Goal: Information Seeking & Learning: Learn about a topic

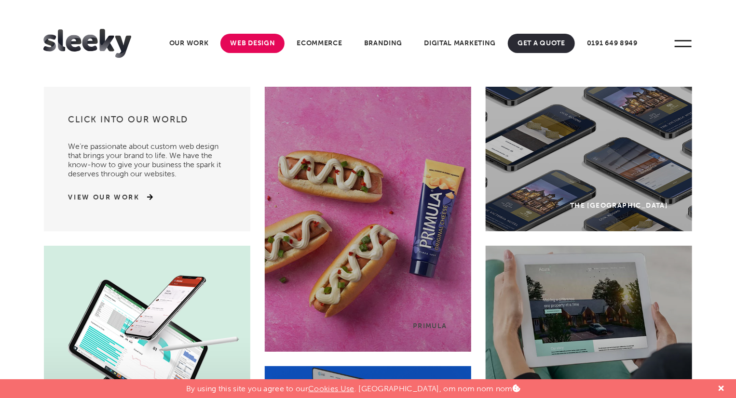
click at [240, 45] on link "Web Design" at bounding box center [252, 43] width 64 height 19
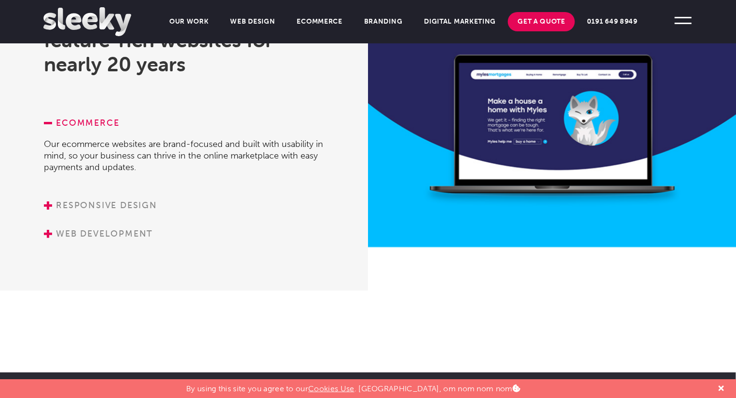
scroll to position [1372, 0]
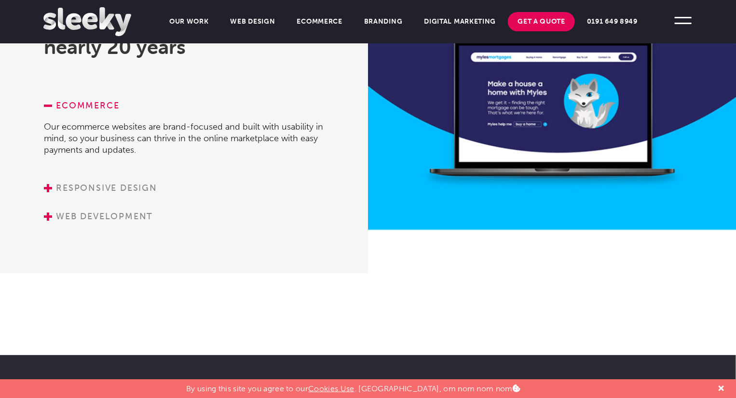
click at [45, 182] on li "Responsive Design Regardless of how your customers view your website, our mobil…" at bounding box center [187, 188] width 287 height 12
click at [48, 185] on link "Responsive Design" at bounding box center [100, 188] width 113 height 11
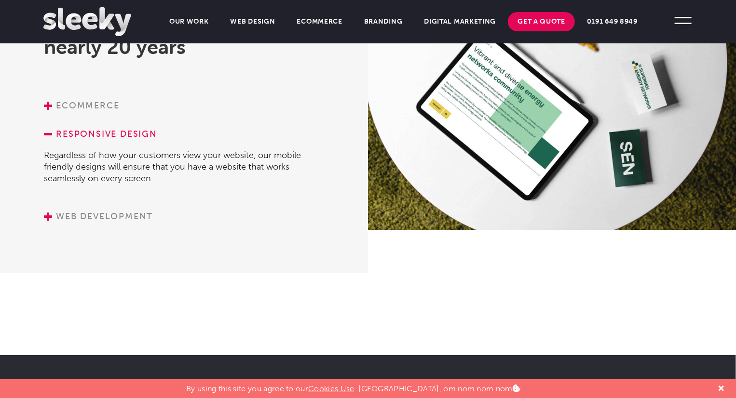
click at [50, 212] on link "Web Development" at bounding box center [98, 216] width 109 height 11
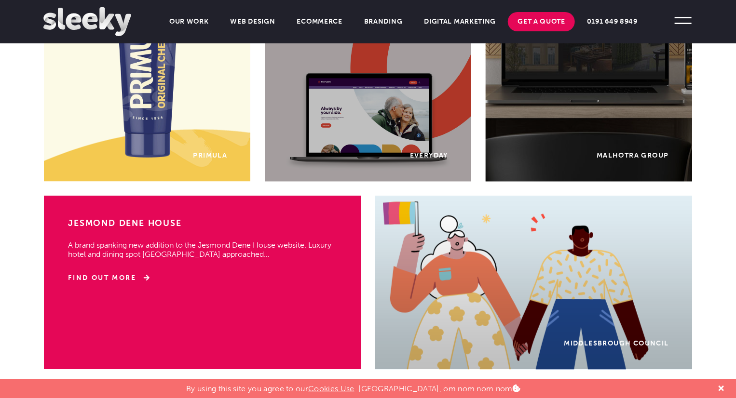
scroll to position [889, 0]
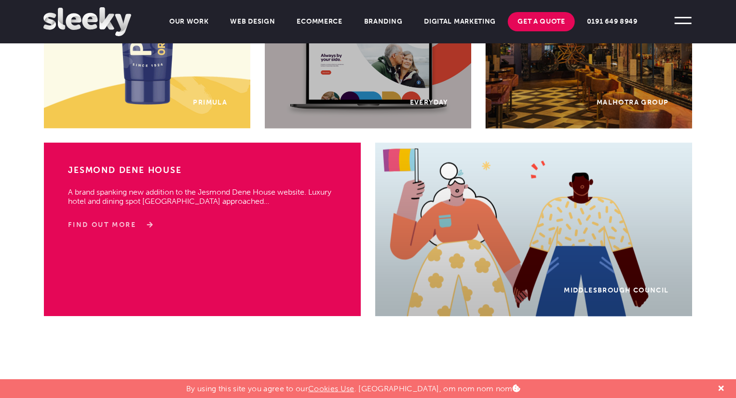
click at [138, 221] on link "Find Out More" at bounding box center [109, 226] width 82 height 10
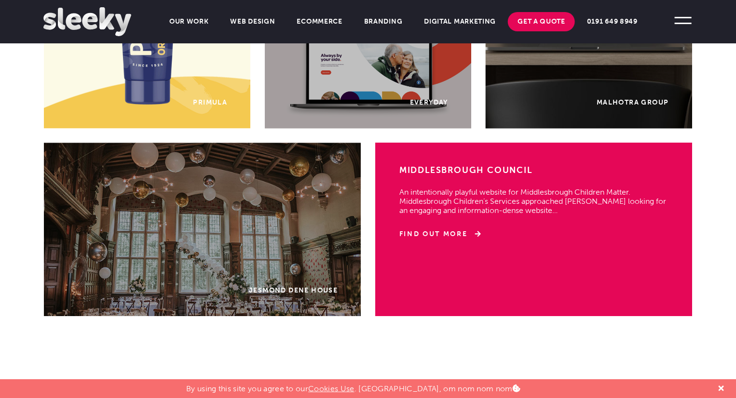
click at [543, 238] on div "Middlesbrough Council An intentionally playful website for Middlesbrough Childr…" at bounding box center [534, 230] width 318 height 174
click at [441, 232] on link "Find Out More" at bounding box center [440, 235] width 82 height 10
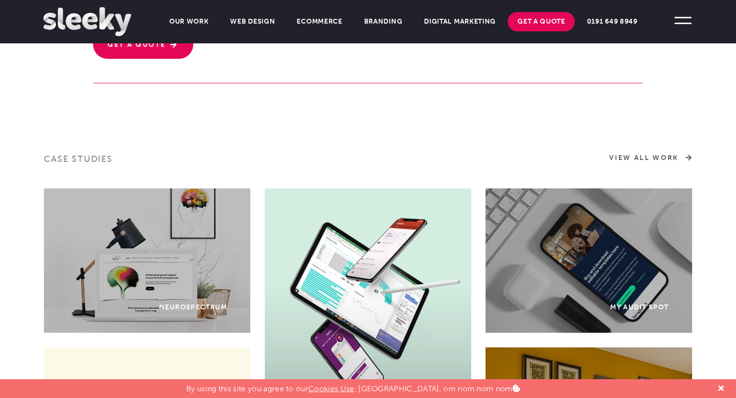
scroll to position [407, 0]
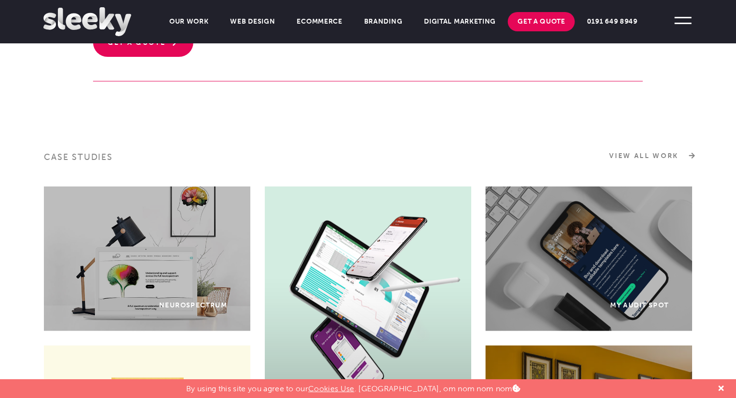
click at [676, 156] on link "View All Work" at bounding box center [651, 156] width 82 height 10
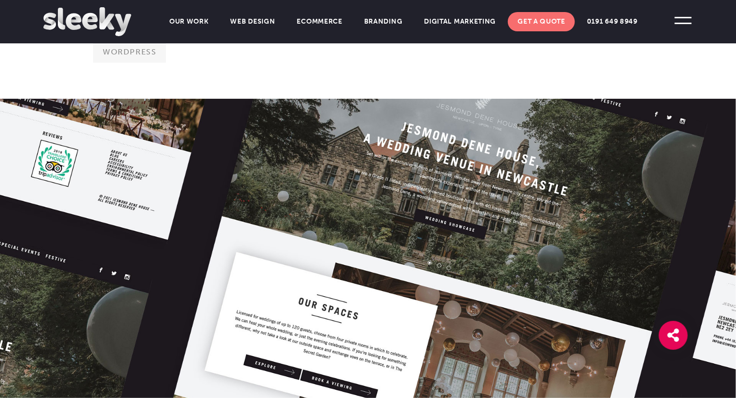
scroll to position [96, 0]
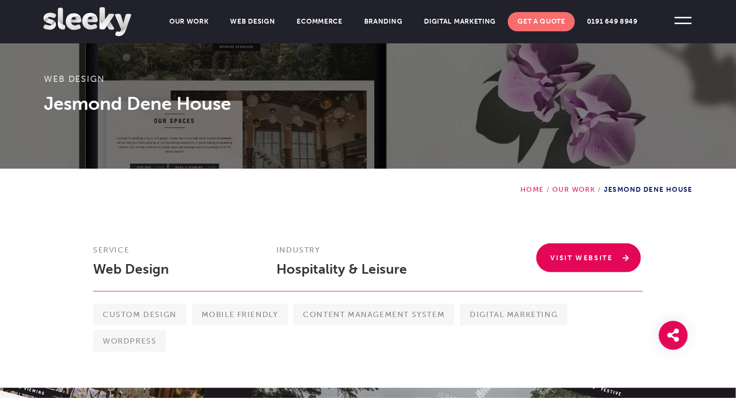
click at [579, 259] on link "Visit Website" at bounding box center [588, 258] width 105 height 29
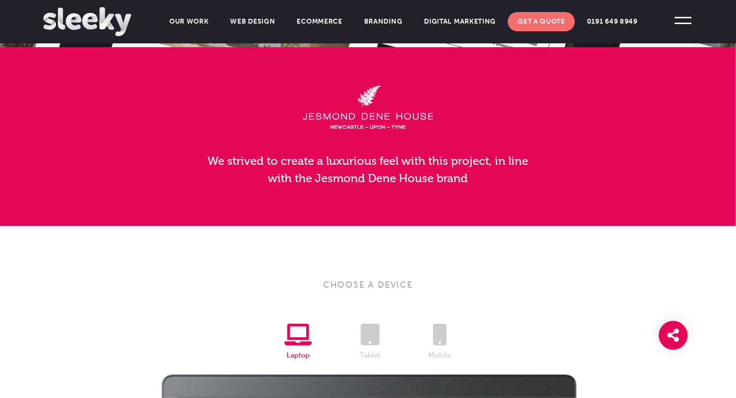
scroll to position [965, 0]
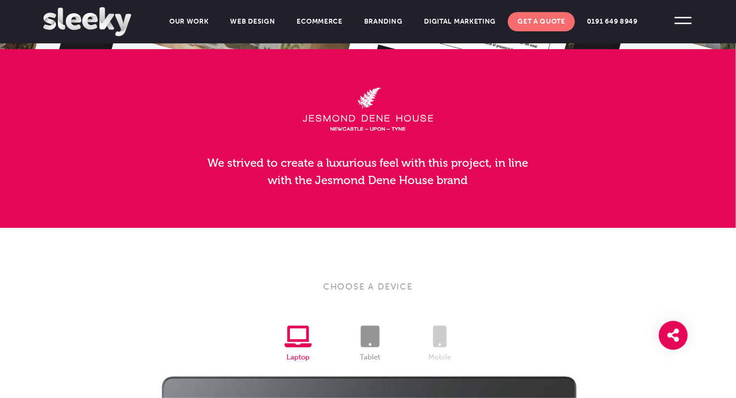
click at [370, 336] on icon at bounding box center [370, 337] width 19 height 22
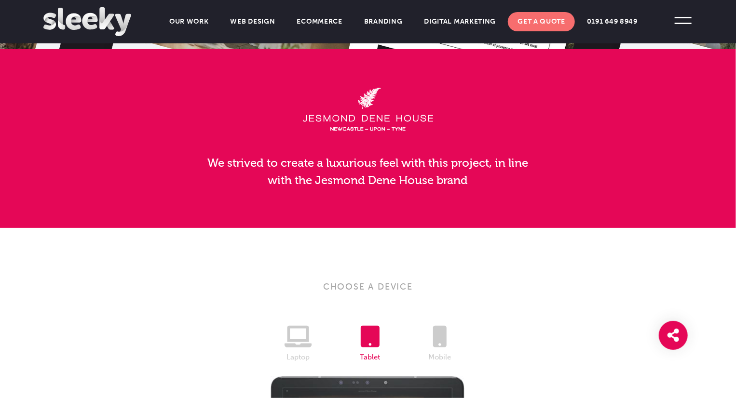
scroll to position [1158, 0]
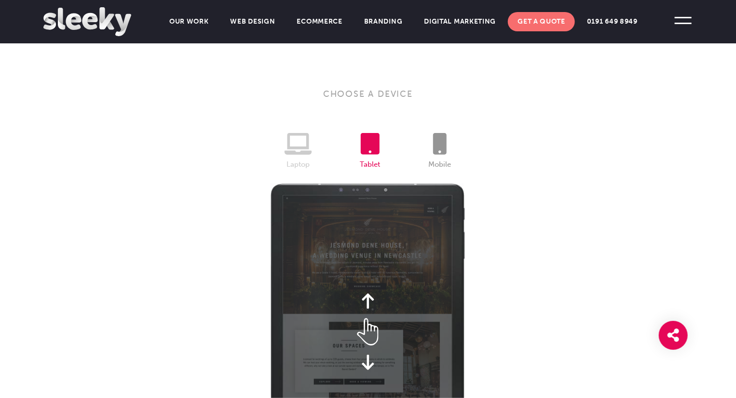
click at [436, 145] on icon at bounding box center [440, 144] width 14 height 22
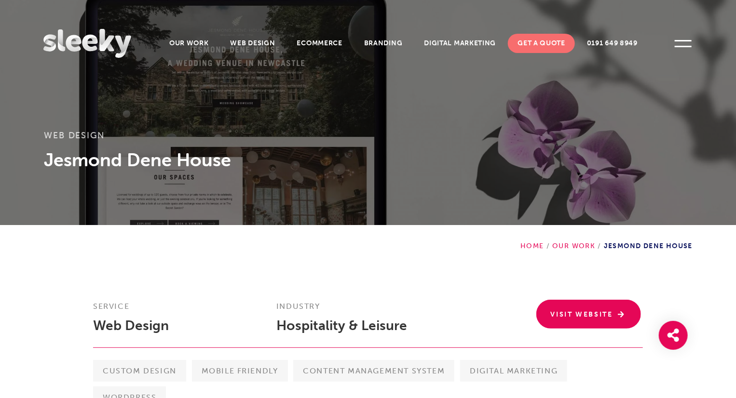
scroll to position [0, 0]
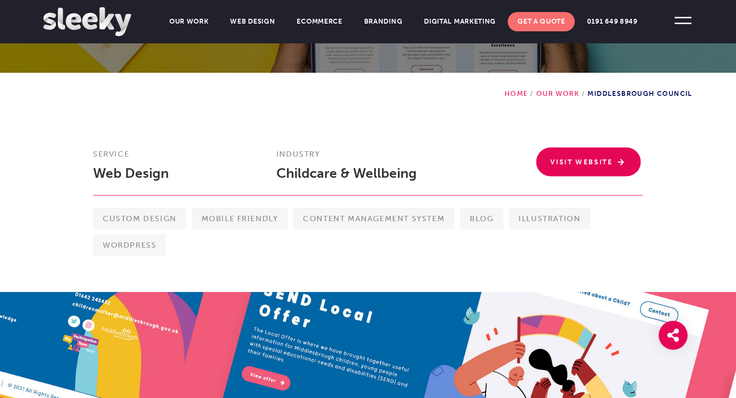
scroll to position [193, 0]
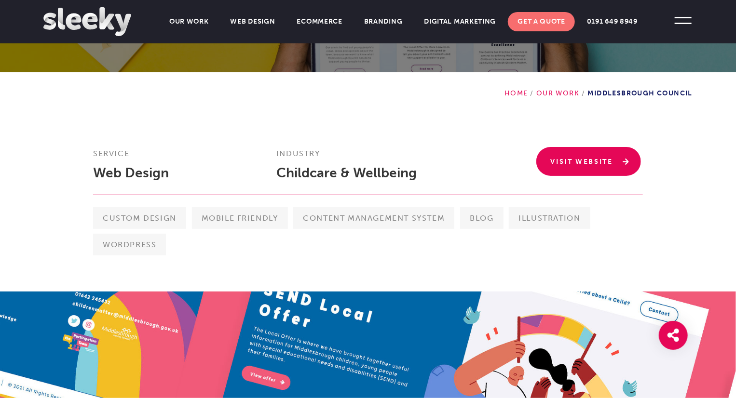
click at [565, 162] on link "Visit Website" at bounding box center [588, 161] width 105 height 29
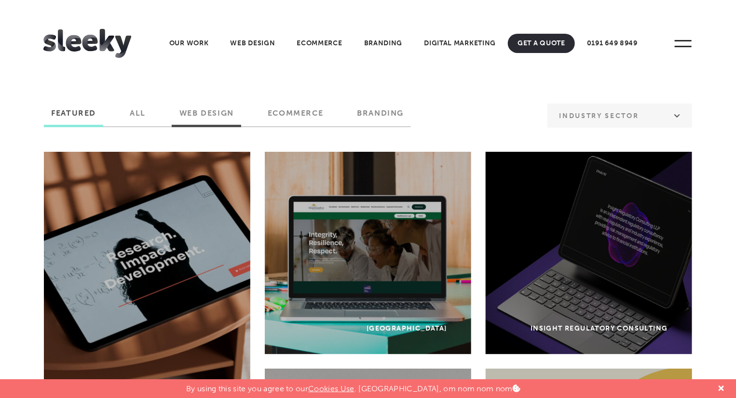
click at [212, 115] on label "Web Design" at bounding box center [206, 117] width 69 height 16
click at [0, 0] on input "Web Design" at bounding box center [0, 0] width 0 height 0
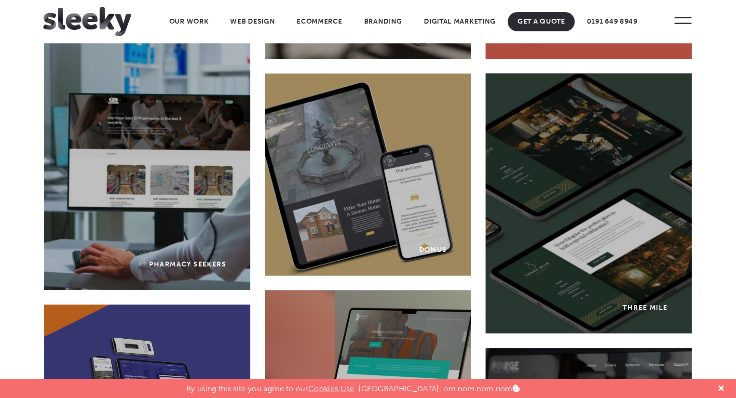
scroll to position [1109, 0]
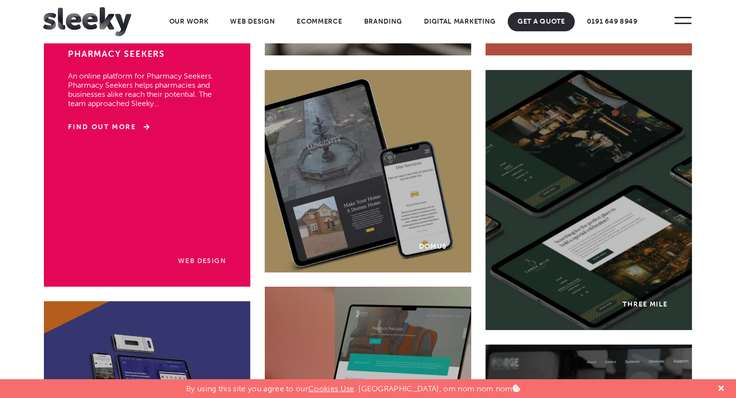
click at [192, 260] on link "Web Design" at bounding box center [202, 261] width 48 height 8
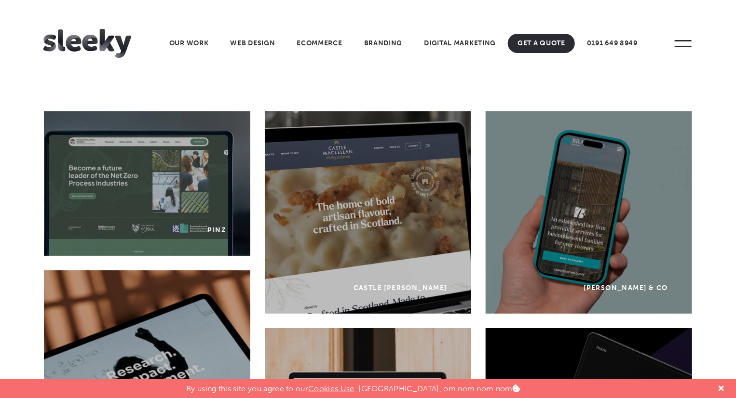
scroll to position [0, 0]
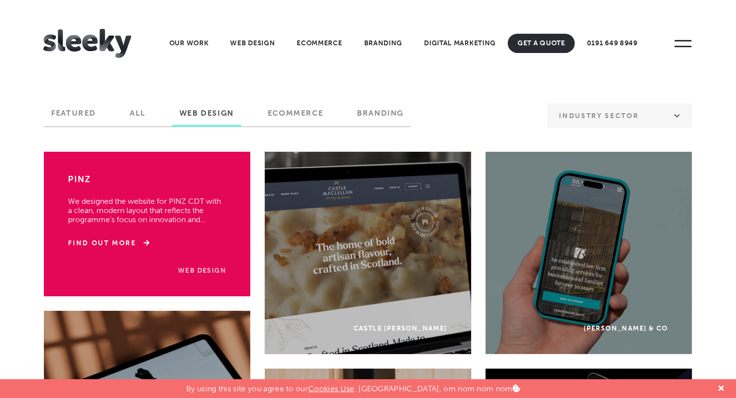
click at [188, 271] on link "Web Design" at bounding box center [202, 271] width 48 height 8
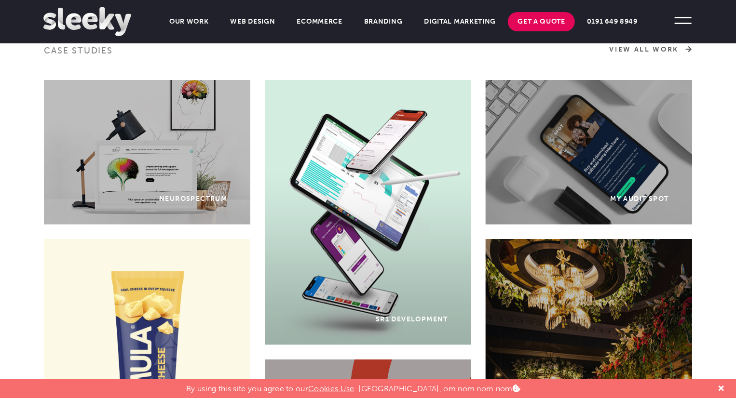
scroll to position [531, 0]
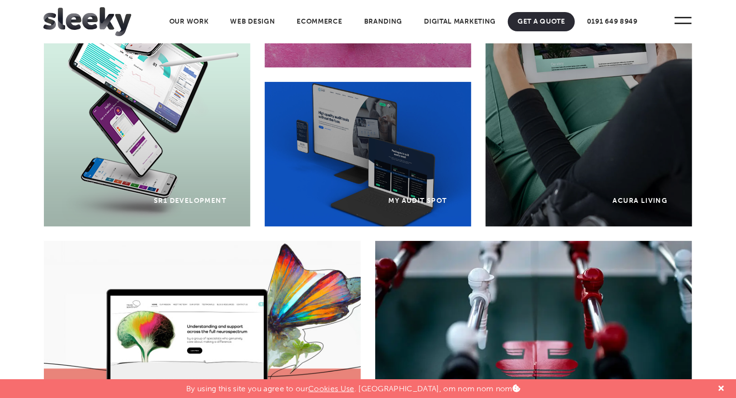
scroll to position [289, 0]
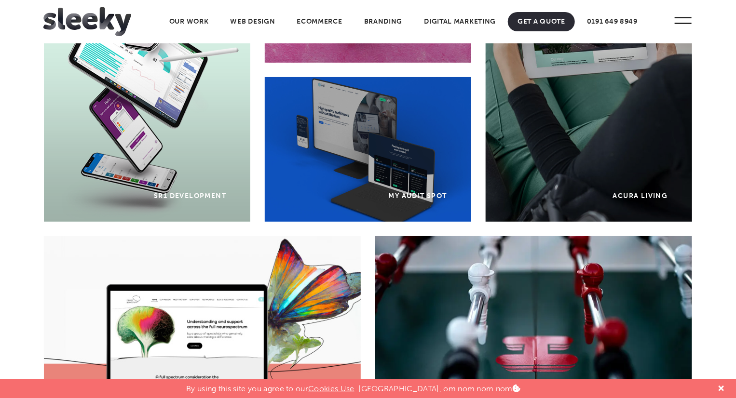
click at [208, 191] on div "SR1 Development" at bounding box center [147, 89] width 206 height 265
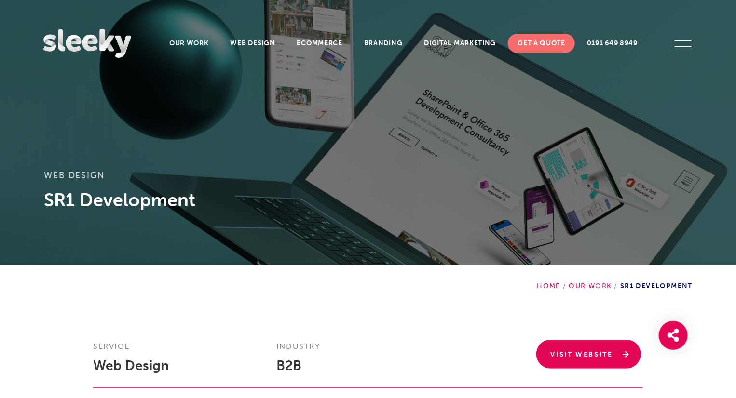
click at [609, 356] on link "Visit Website" at bounding box center [588, 354] width 105 height 29
